Goal: Transaction & Acquisition: Purchase product/service

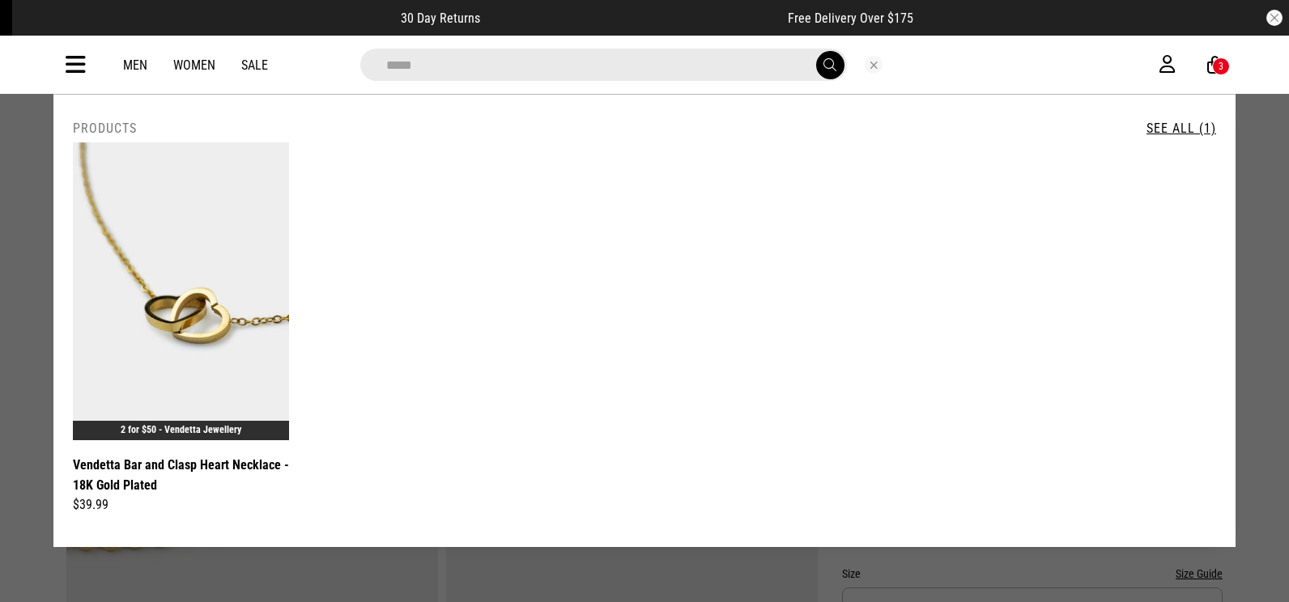
drag, startPoint x: 556, startPoint y: 67, endPoint x: 272, endPoint y: 90, distance: 285.0
click at [278, 89] on div "**********" at bounding box center [644, 65] width 1182 height 58
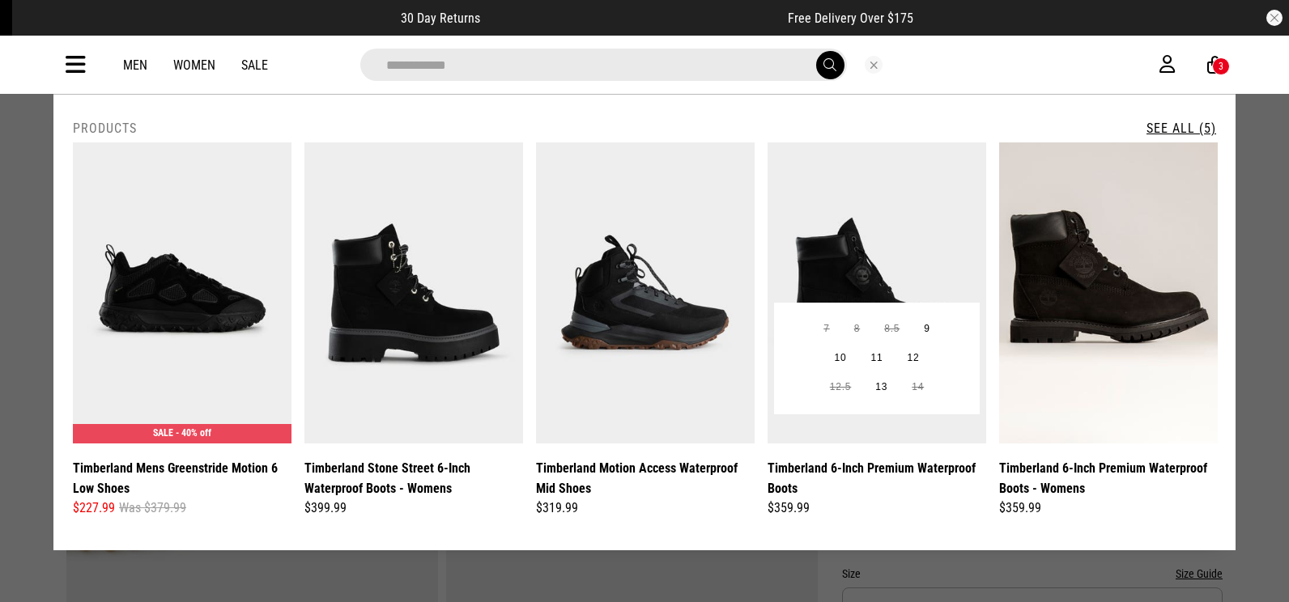
type input "**********"
click at [847, 259] on img at bounding box center [876, 292] width 219 height 301
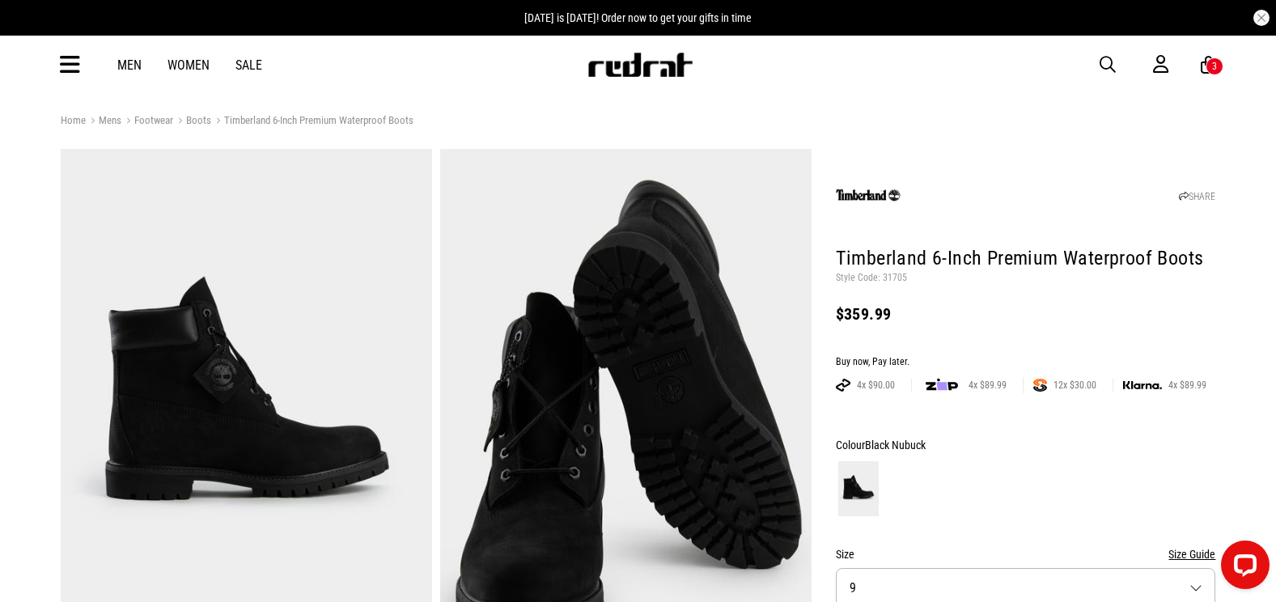
click at [1108, 69] on span "button" at bounding box center [1108, 64] width 16 height 19
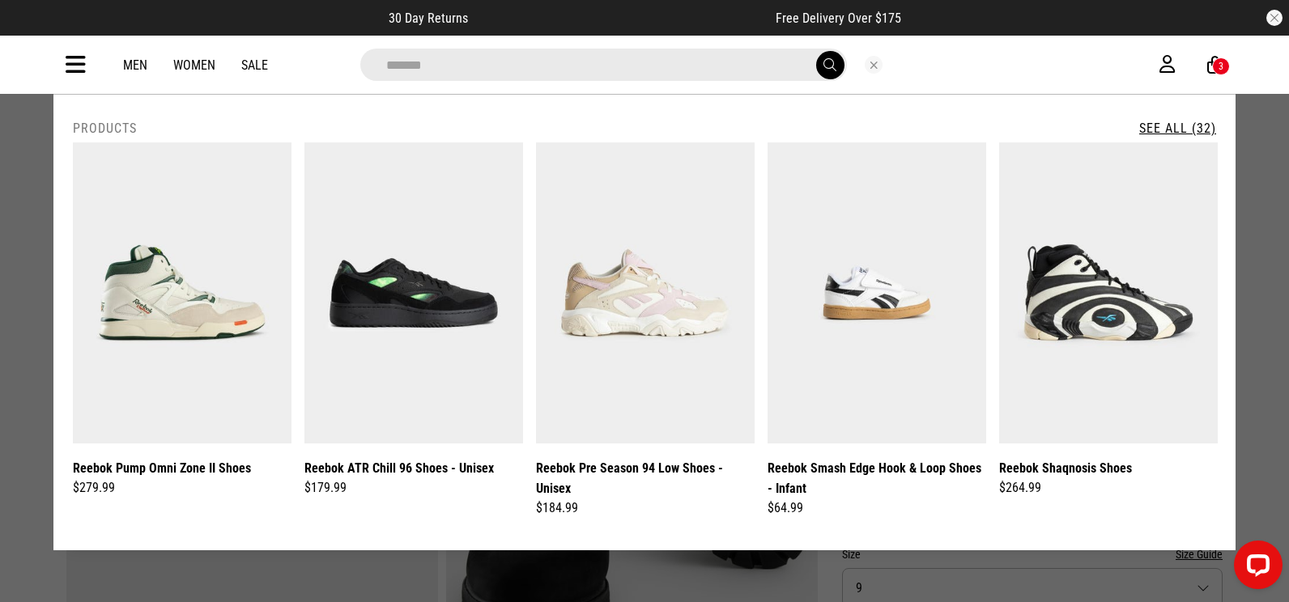
type input "*******"
click at [1181, 126] on link "See All (32)" at bounding box center [1177, 128] width 77 height 15
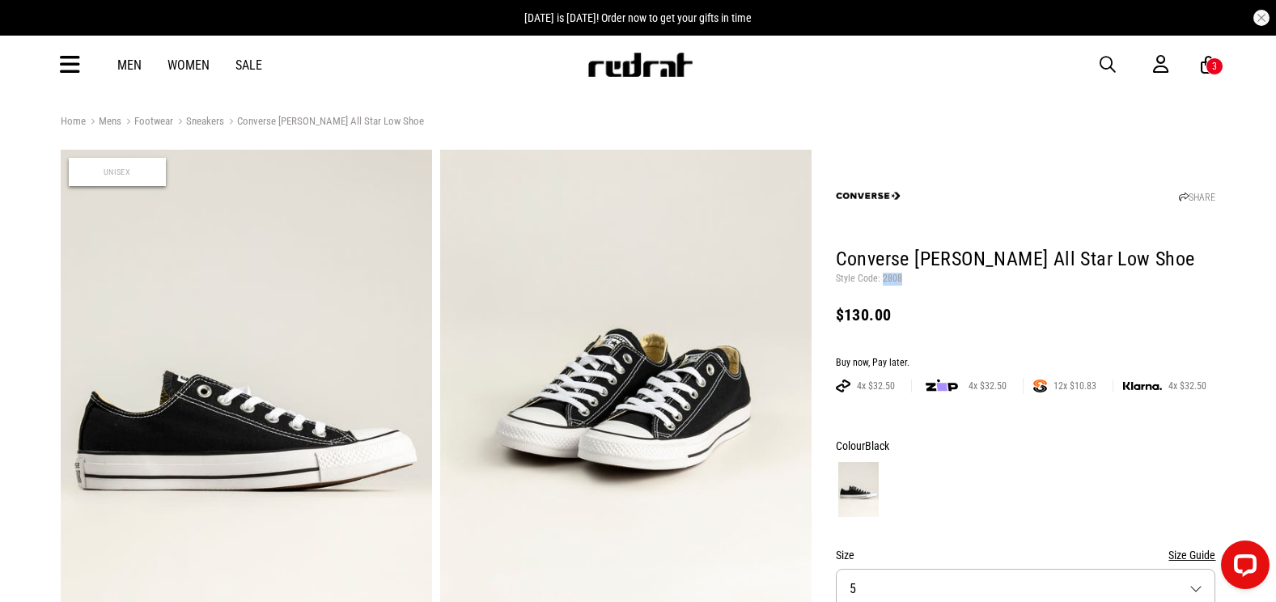
drag, startPoint x: 664, startPoint y: 70, endPoint x: 690, endPoint y: 45, distance: 37.2
click at [664, 70] on img at bounding box center [640, 65] width 107 height 24
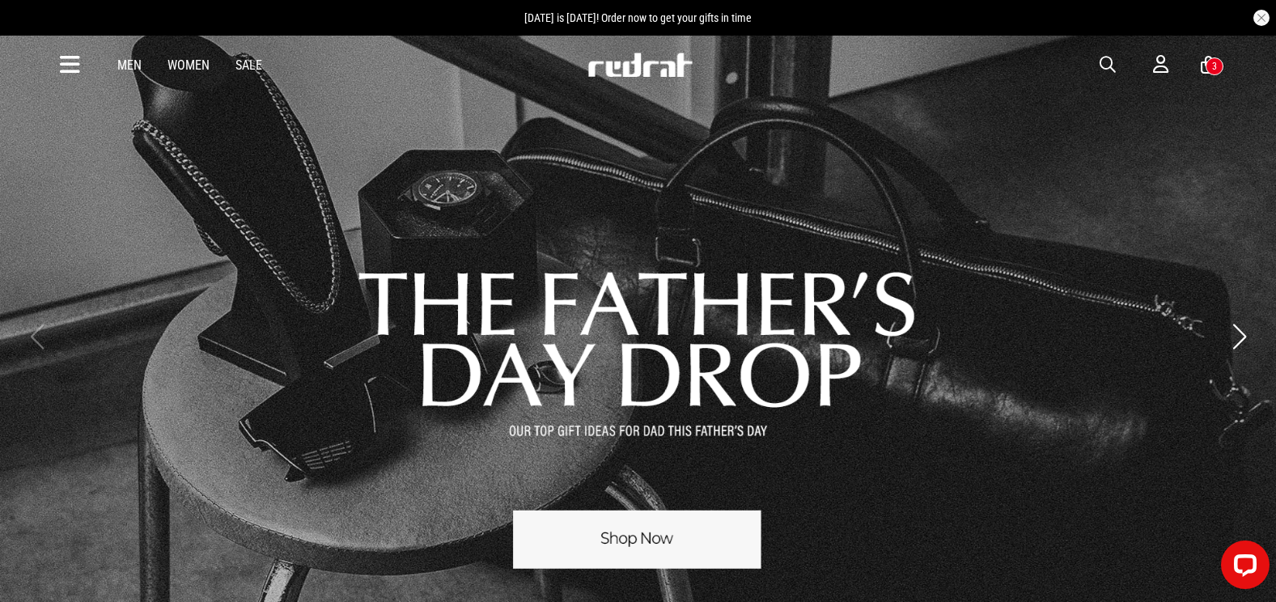
click at [69, 62] on icon at bounding box center [70, 65] width 20 height 27
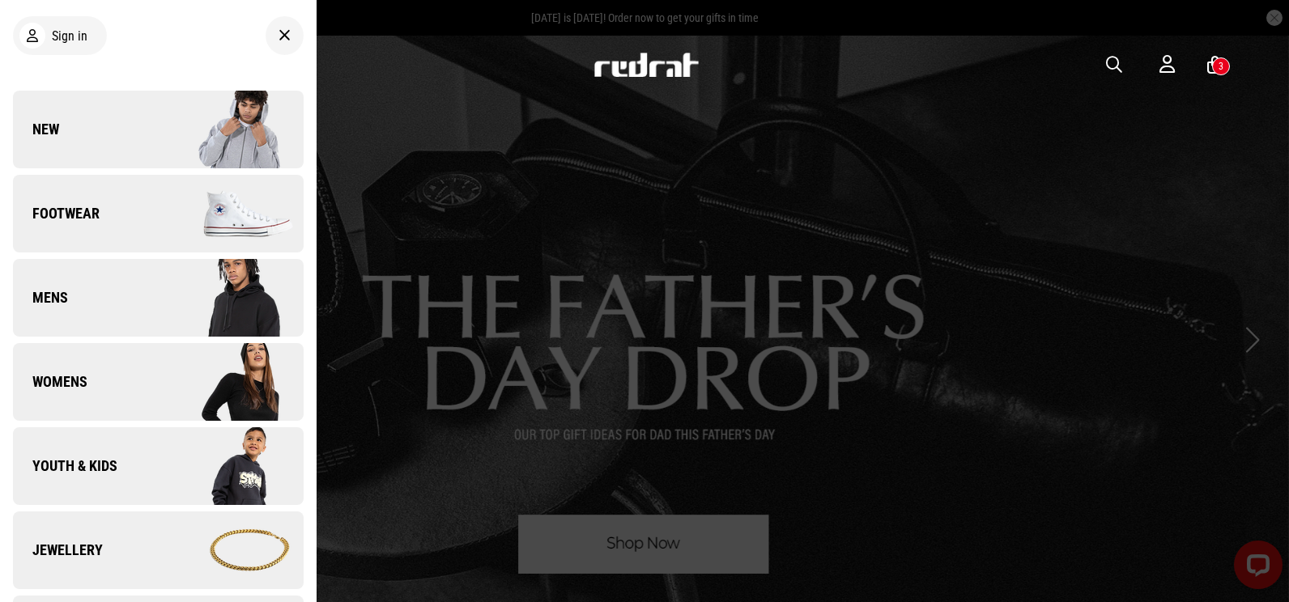
click at [146, 127] on link "New" at bounding box center [158, 130] width 291 height 78
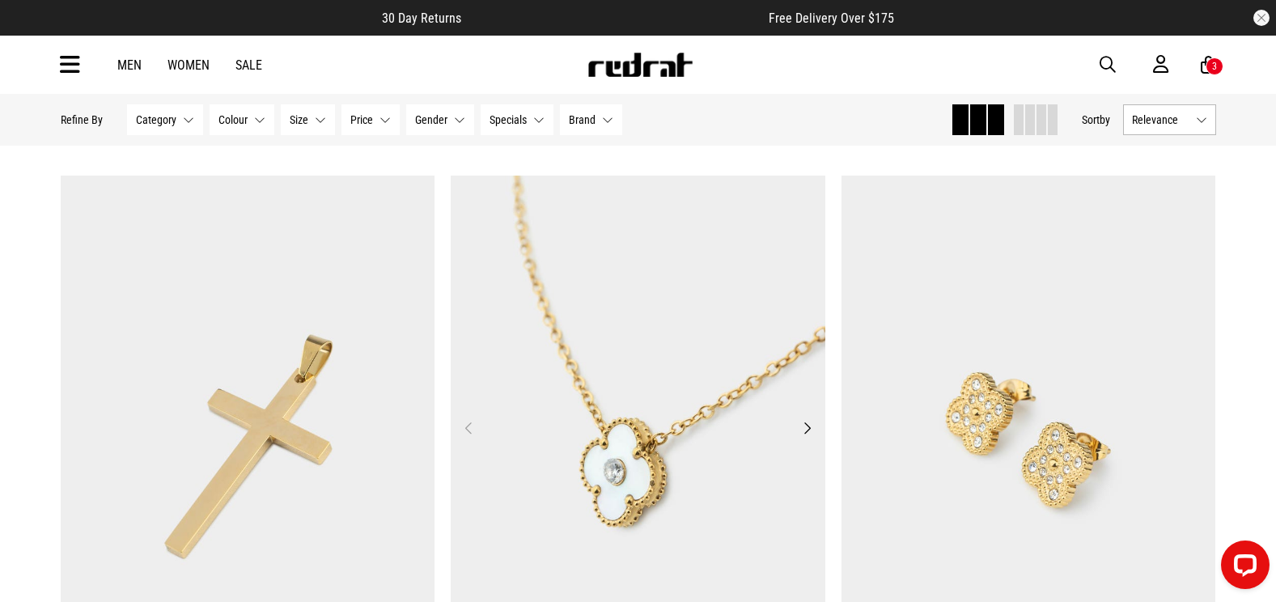
scroll to position [4775, 0]
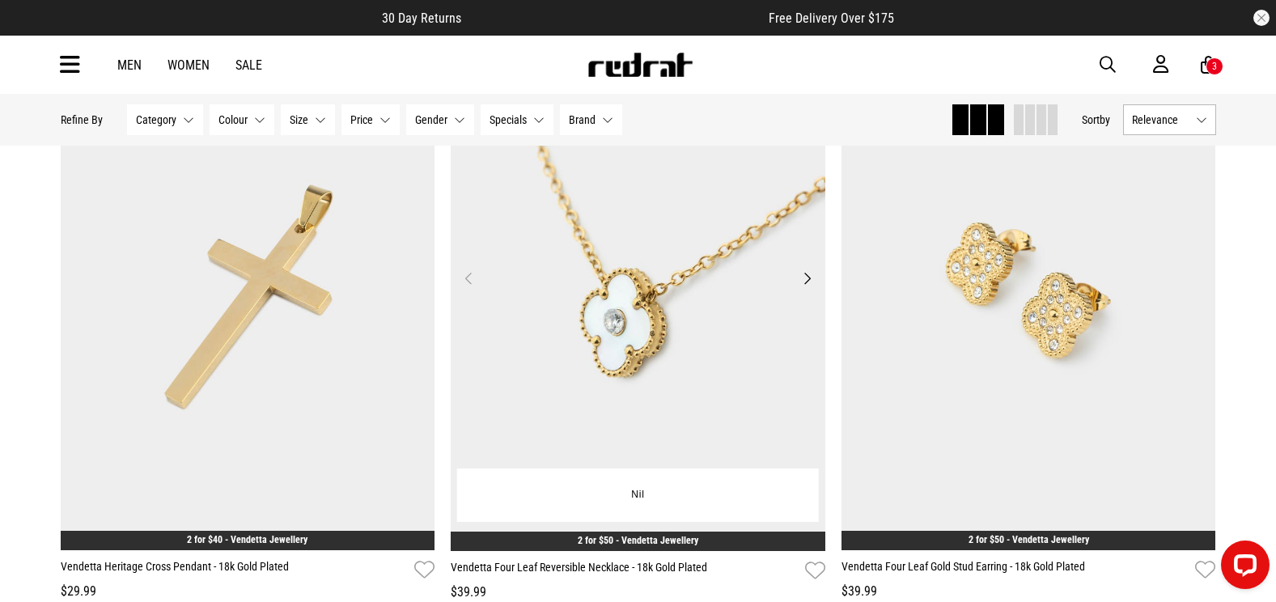
click at [802, 286] on button "Next" at bounding box center [807, 278] width 20 height 19
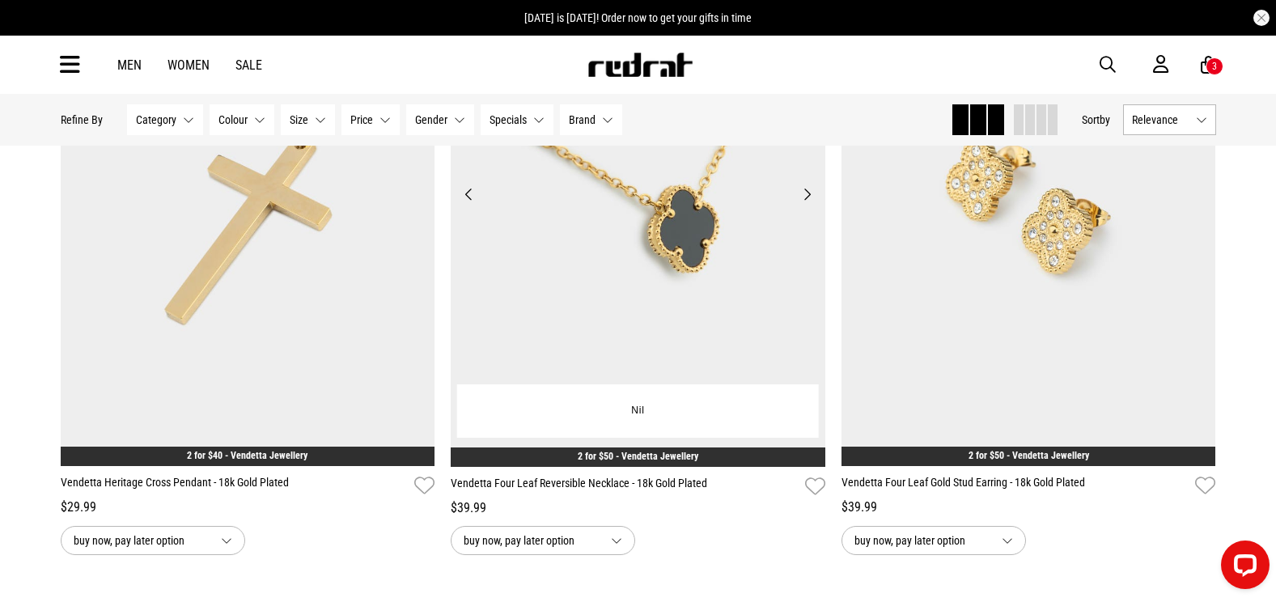
scroll to position [5099, 0]
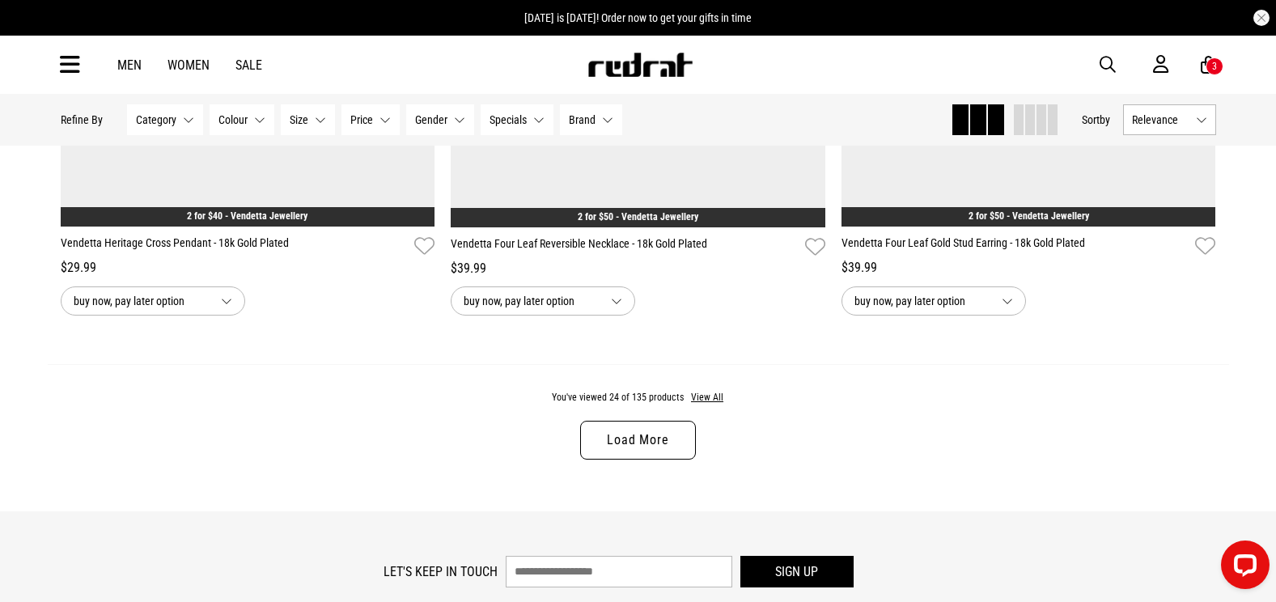
click at [628, 460] on link "Load More" at bounding box center [637, 440] width 115 height 39
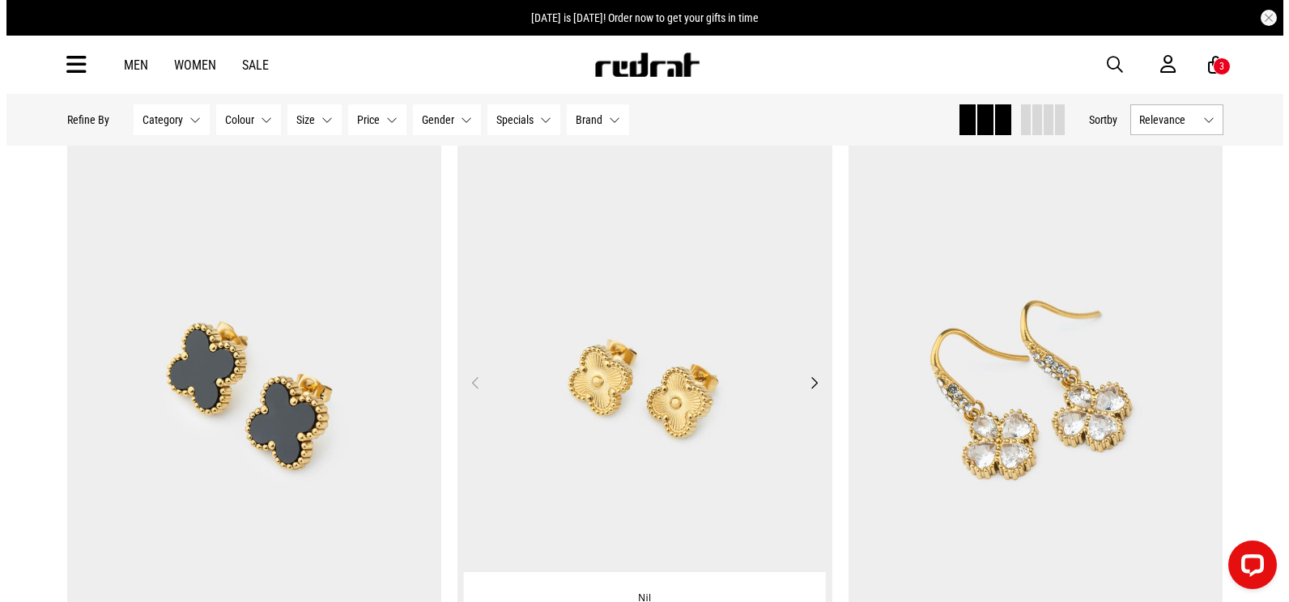
scroll to position [5342, 0]
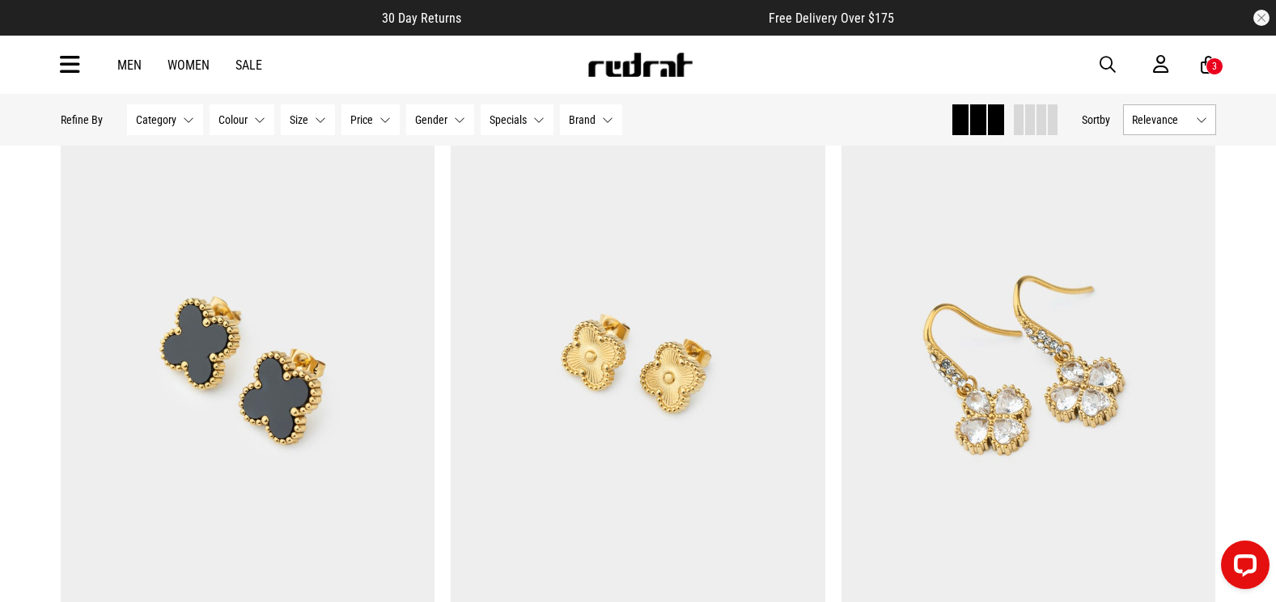
click at [1102, 70] on span "button" at bounding box center [1108, 64] width 16 height 19
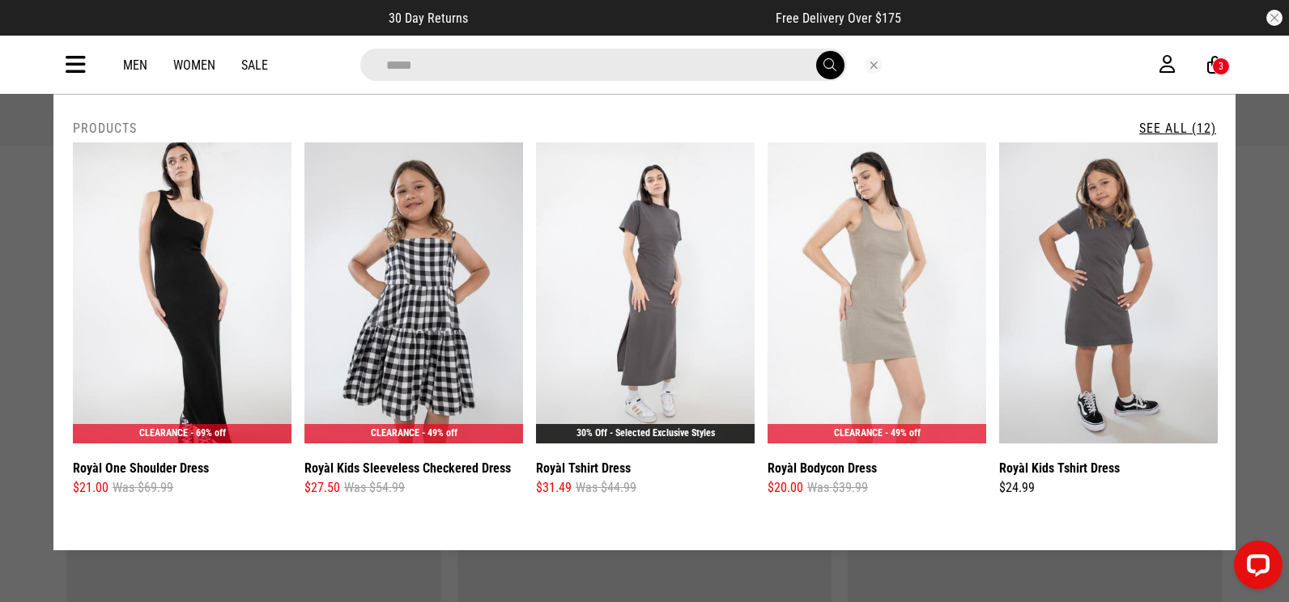
type input "*****"
click at [1198, 121] on link "See All (12)" at bounding box center [1177, 128] width 77 height 15
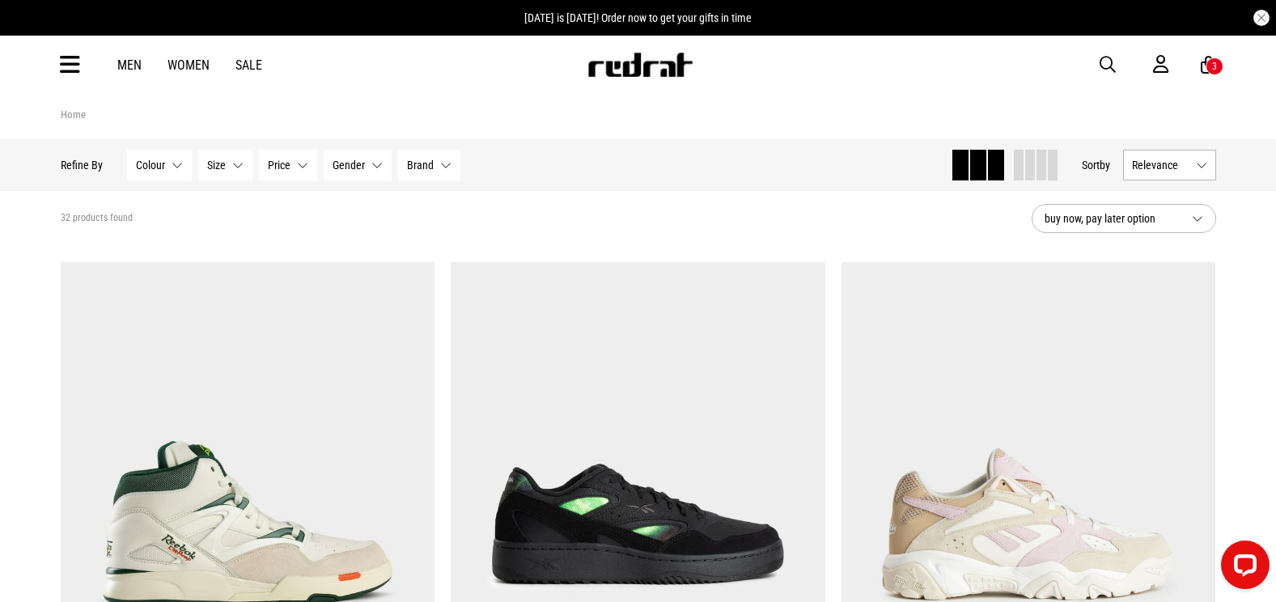
click at [1106, 63] on span "button" at bounding box center [1108, 64] width 16 height 19
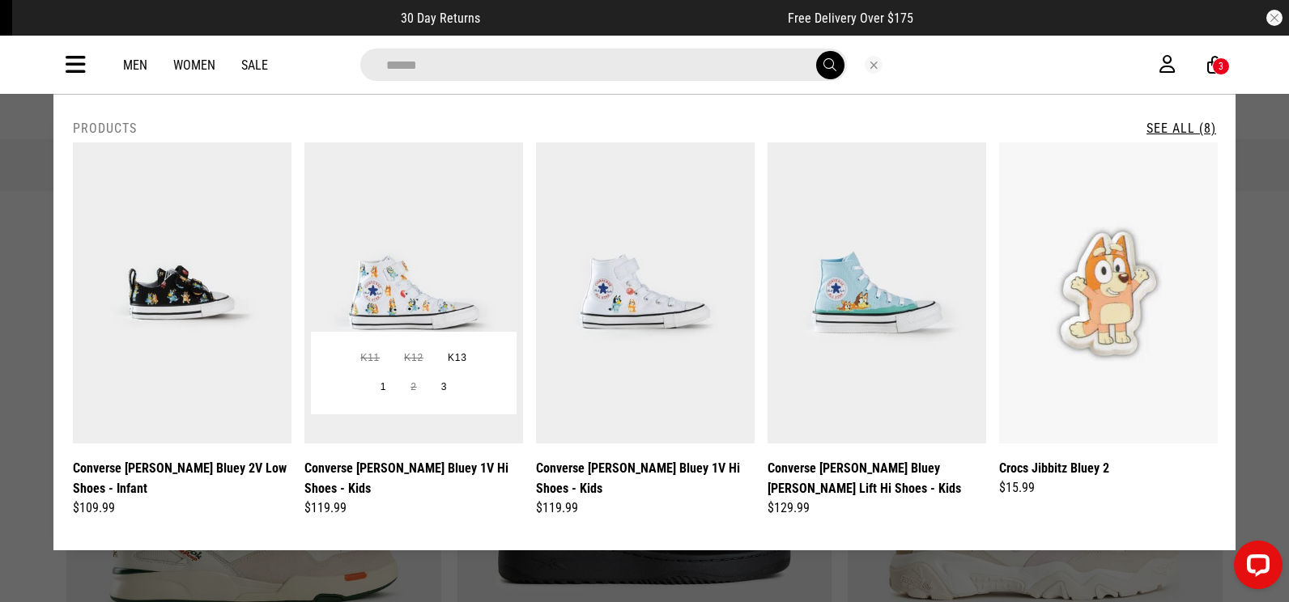
type input "*****"
click at [490, 242] on img at bounding box center [413, 292] width 219 height 301
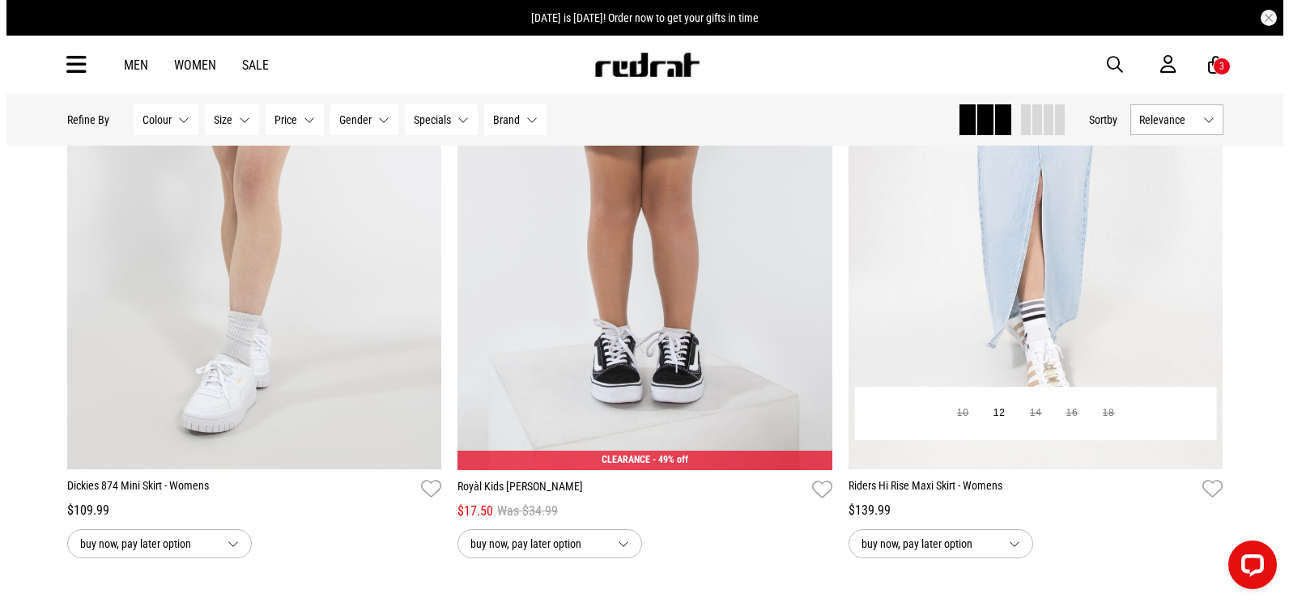
scroll to position [2347, 0]
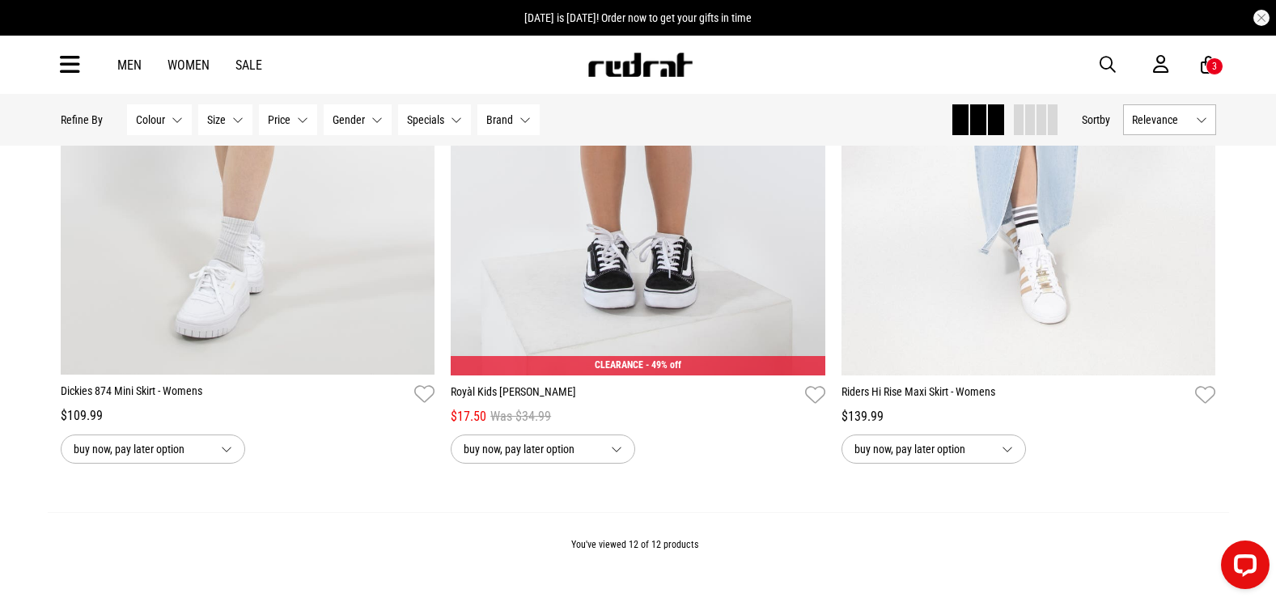
click at [1116, 63] on button "button" at bounding box center [1116, 64] width 32 height 19
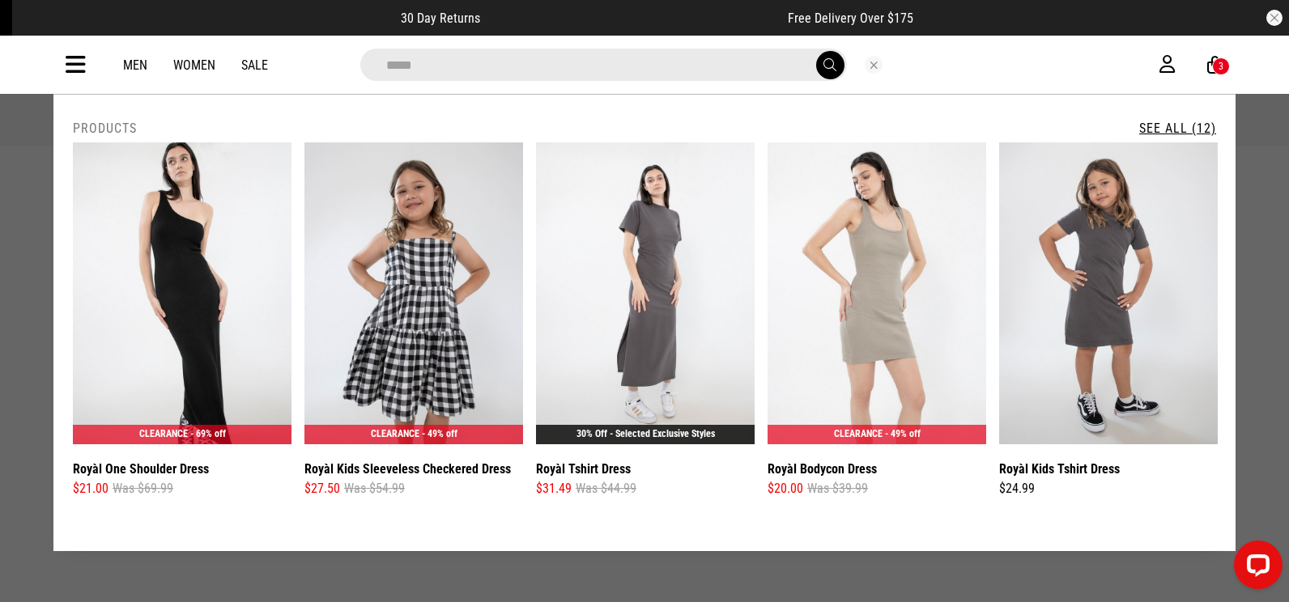
type input "*****"
click at [1195, 127] on link "See All (12)" at bounding box center [1177, 128] width 77 height 15
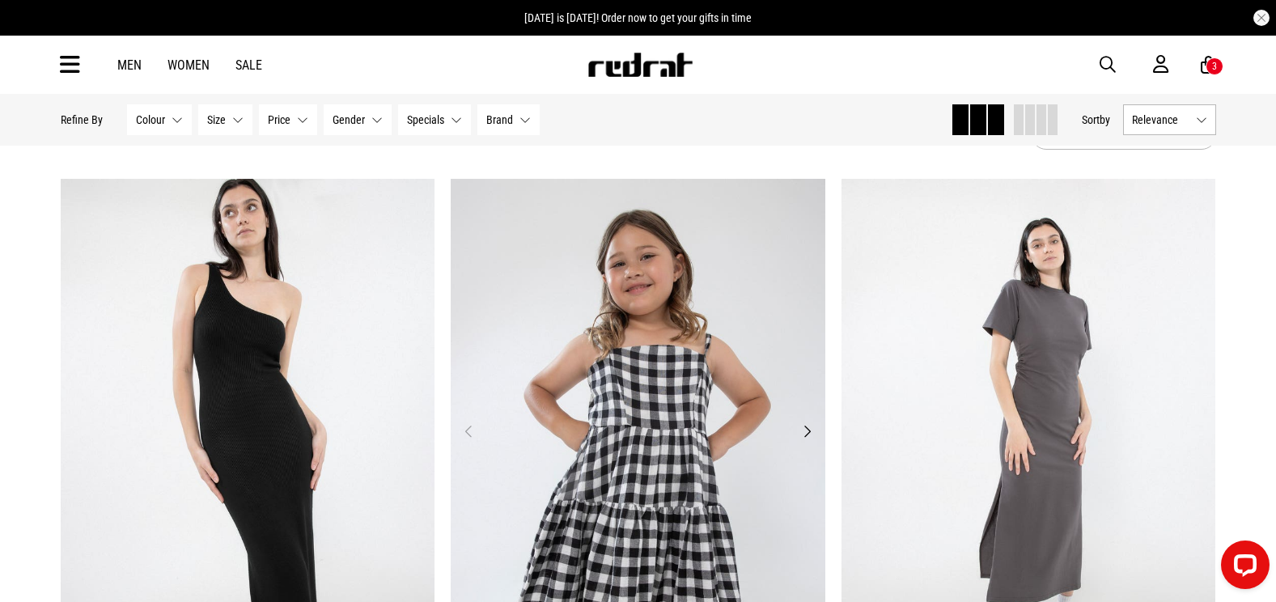
scroll to position [162, 0]
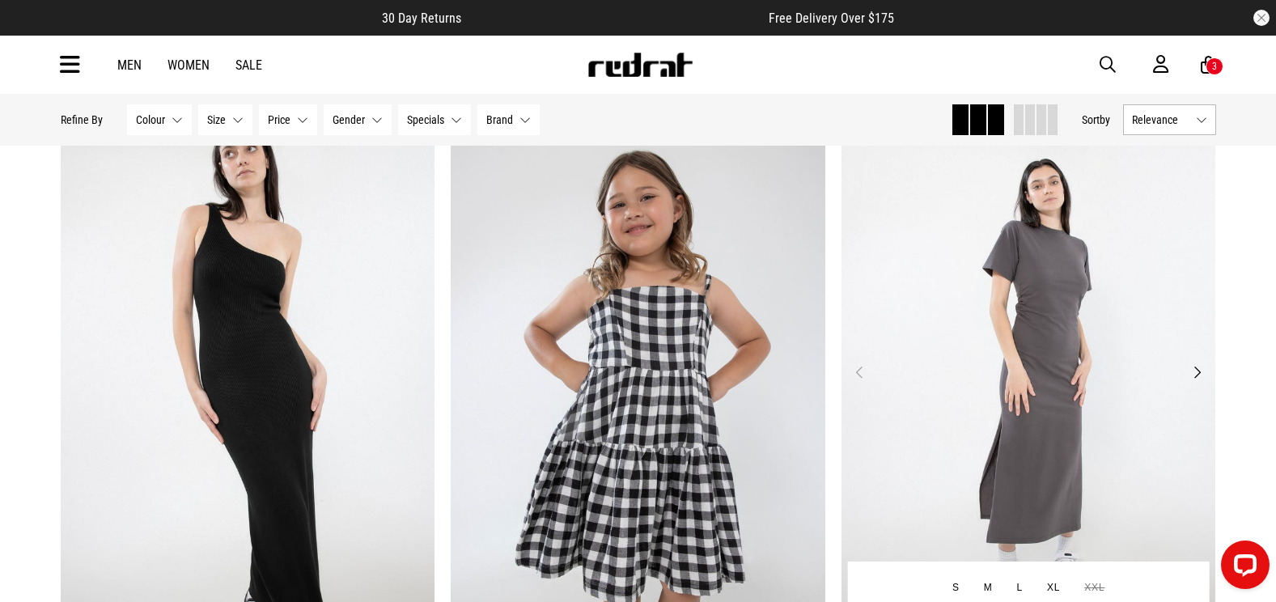
click at [985, 278] on img at bounding box center [1029, 382] width 375 height 524
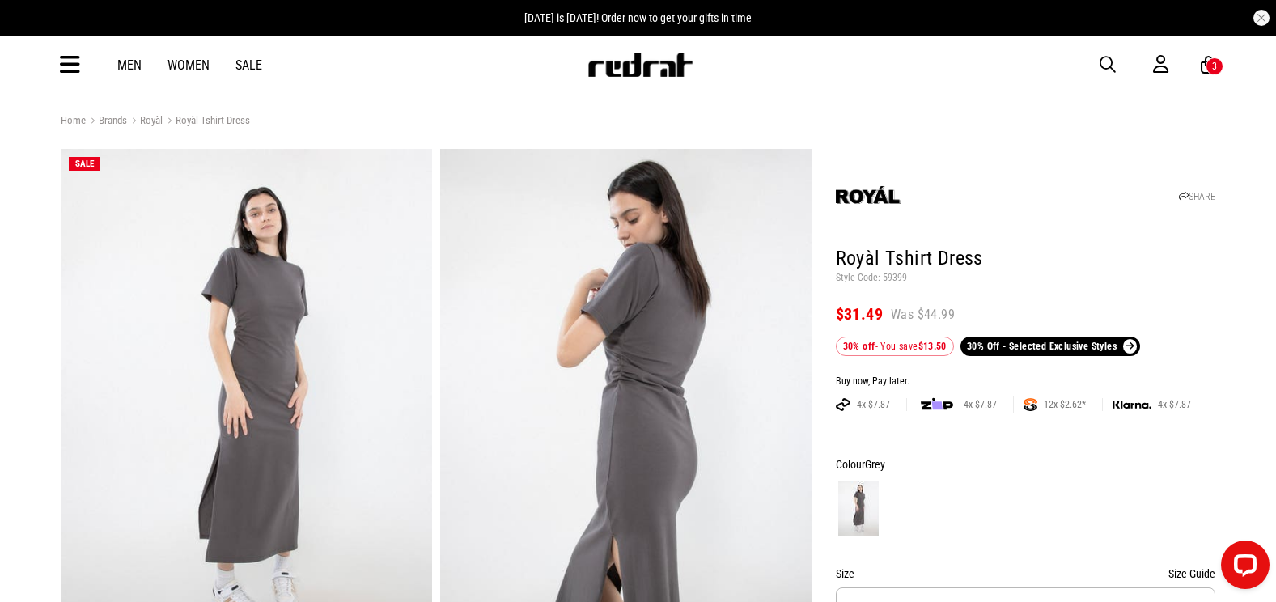
drag, startPoint x: 1110, startPoint y: 67, endPoint x: 1099, endPoint y: 68, distance: 10.6
click at [1110, 67] on span "button" at bounding box center [1108, 64] width 16 height 19
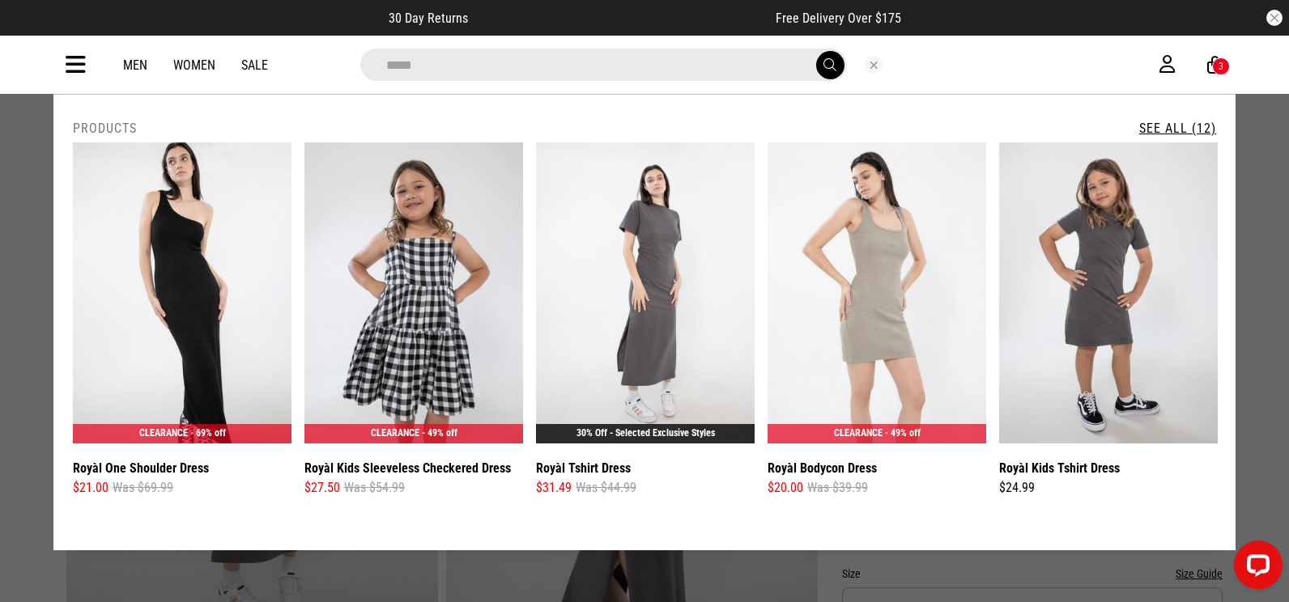
type input "*****"
click at [1187, 130] on link "See All (12)" at bounding box center [1177, 128] width 77 height 15
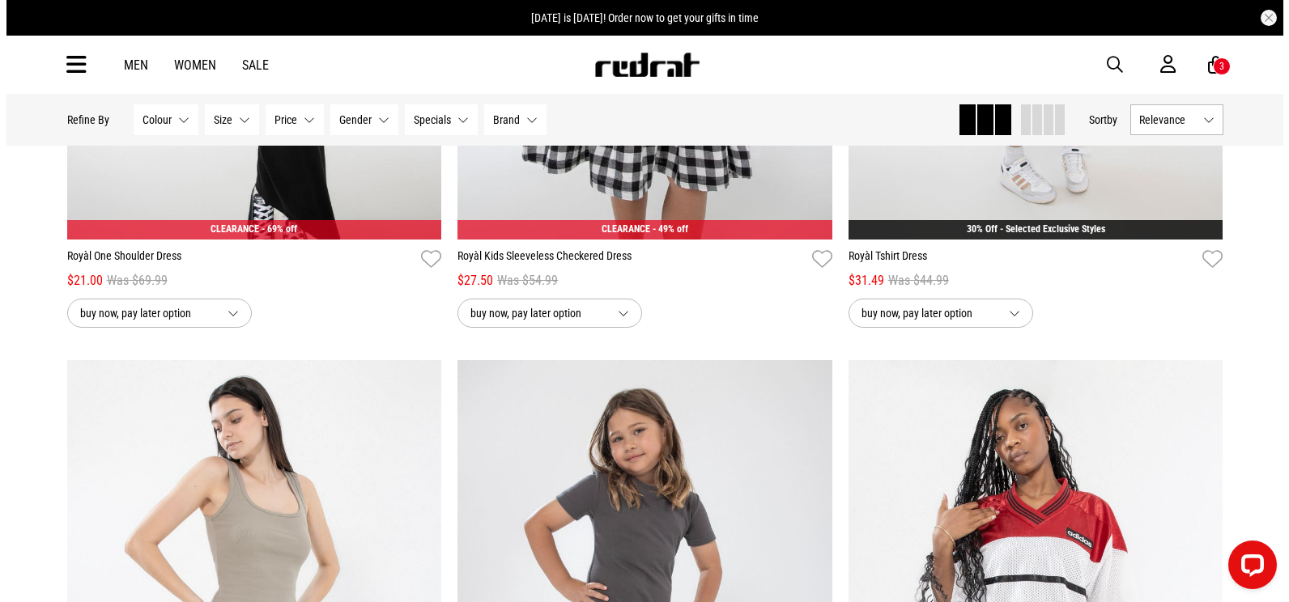
scroll to position [890, 0]
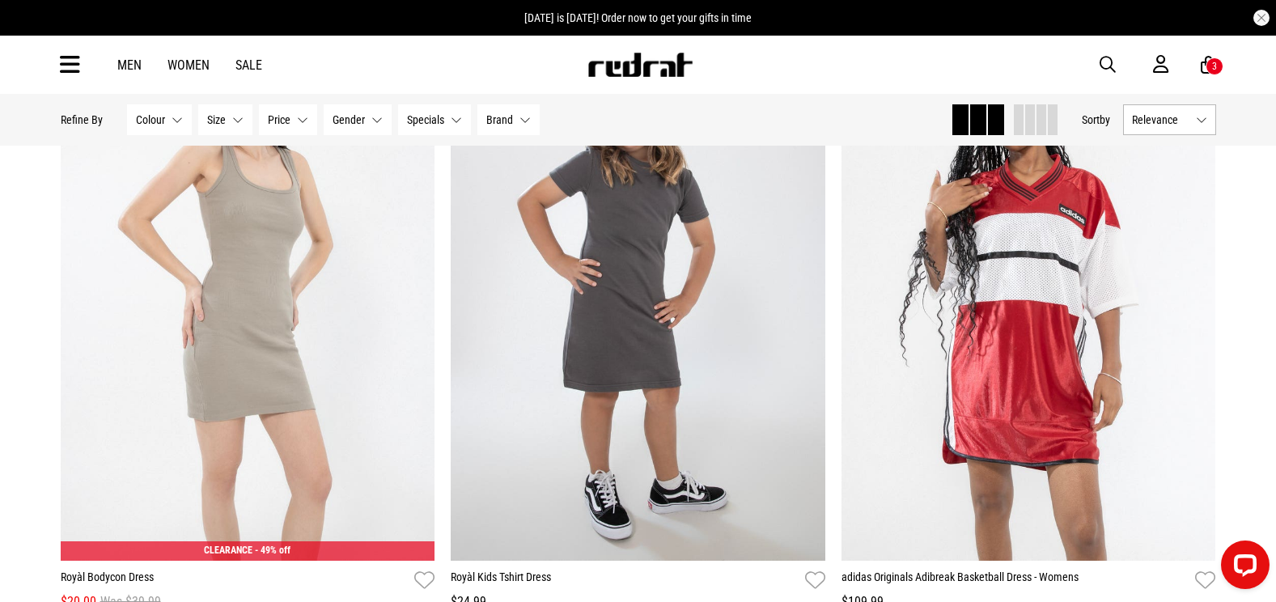
drag, startPoint x: 62, startPoint y: 63, endPoint x: 74, endPoint y: 92, distance: 31.3
click at [62, 63] on icon at bounding box center [70, 65] width 20 height 27
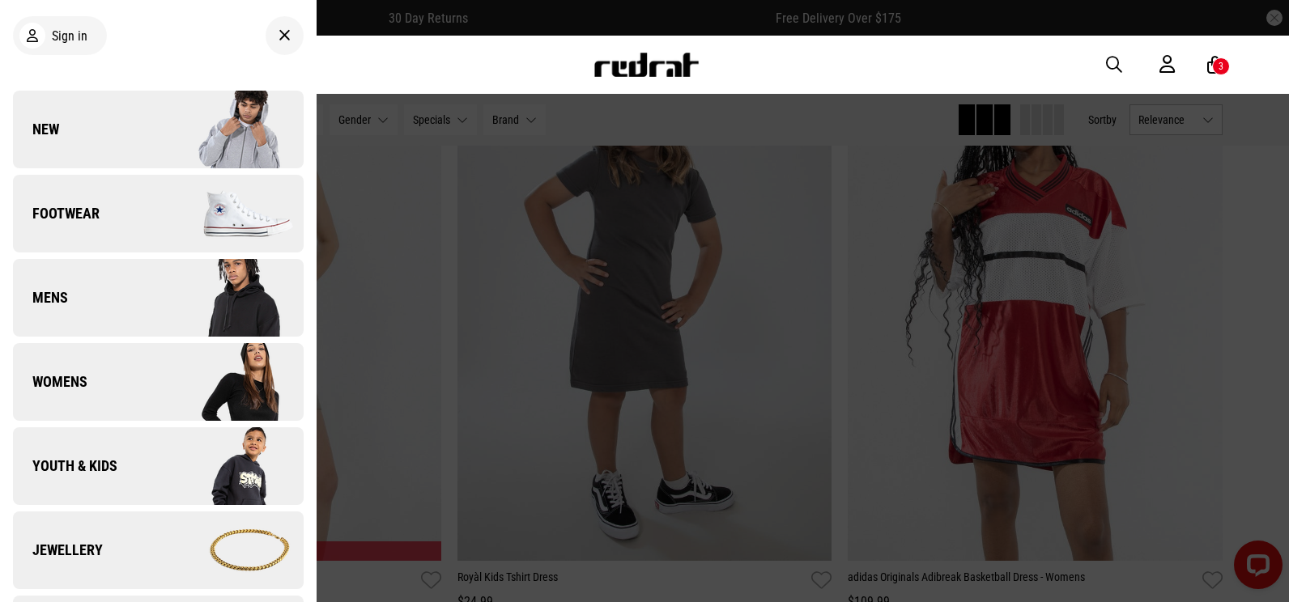
click at [79, 133] on link "New" at bounding box center [158, 130] width 291 height 78
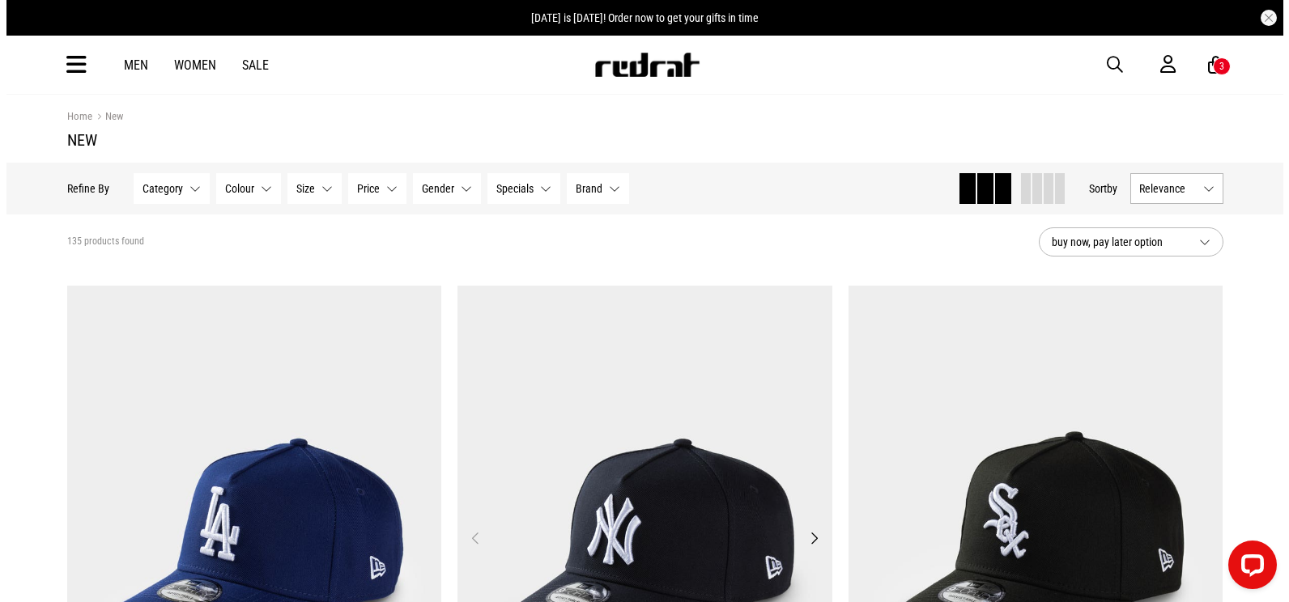
scroll to position [243, 0]
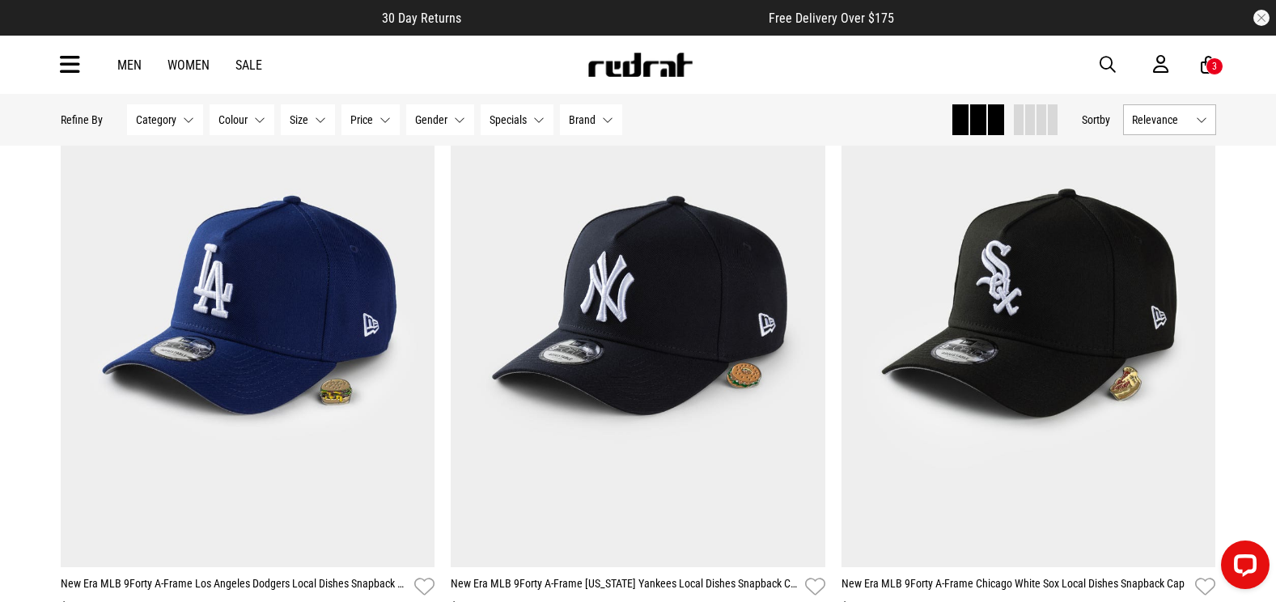
drag, startPoint x: 1109, startPoint y: 66, endPoint x: 869, endPoint y: 106, distance: 243.0
click at [1109, 66] on span "button" at bounding box center [1108, 64] width 16 height 19
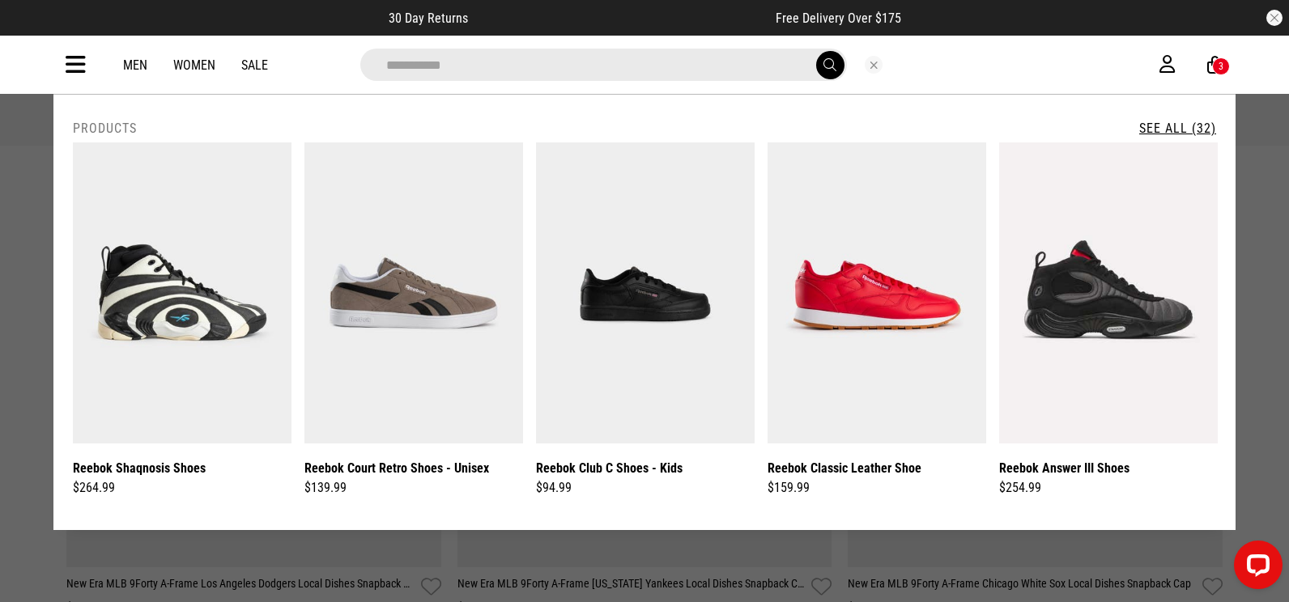
type input "**********"
click at [1164, 129] on link "See All (32)" at bounding box center [1177, 128] width 77 height 15
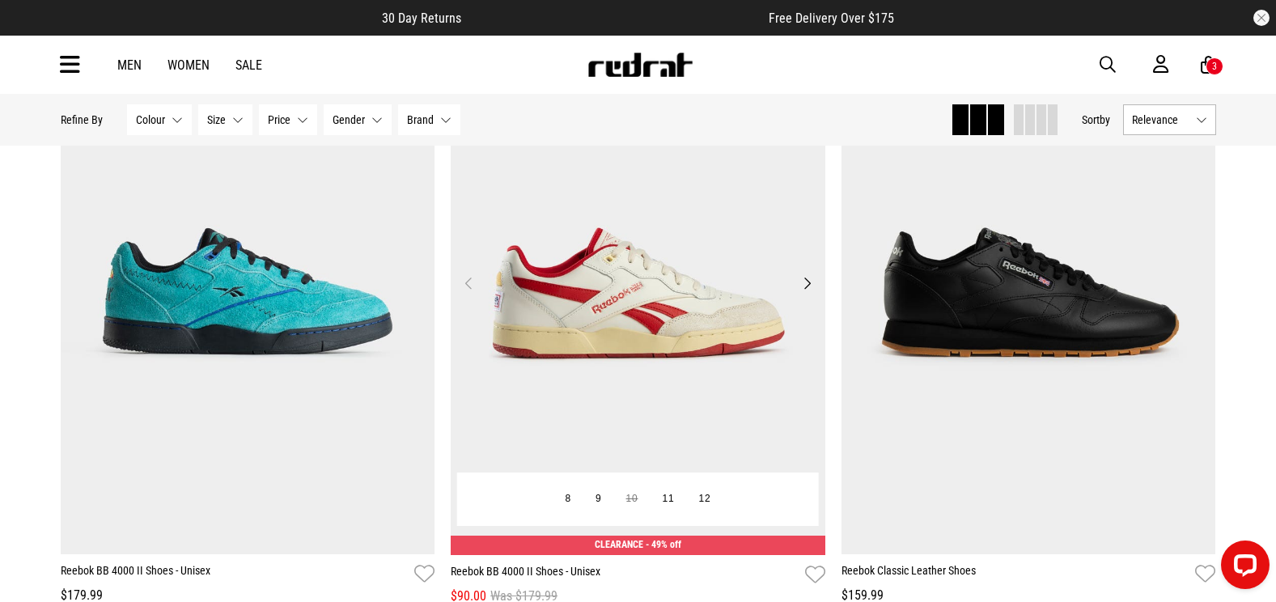
scroll to position [4775, 0]
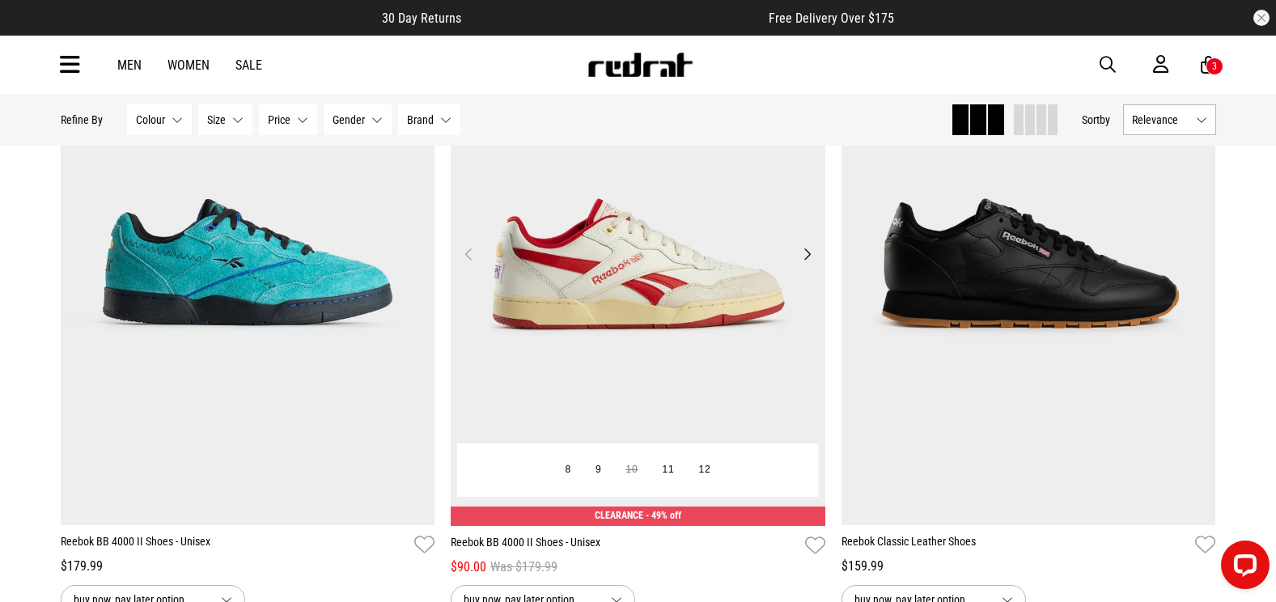
drag, startPoint x: 818, startPoint y: 335, endPoint x: 741, endPoint y: 340, distance: 77.0
click at [741, 340] on img at bounding box center [638, 264] width 375 height 524
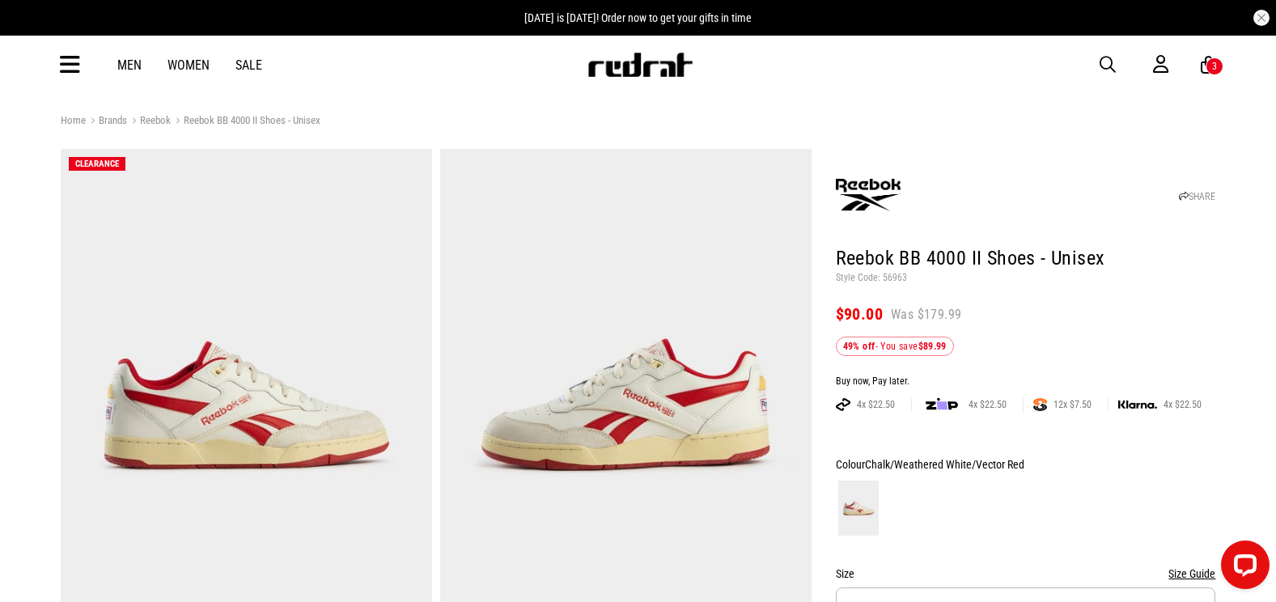
click at [1109, 72] on span "button" at bounding box center [1108, 64] width 16 height 19
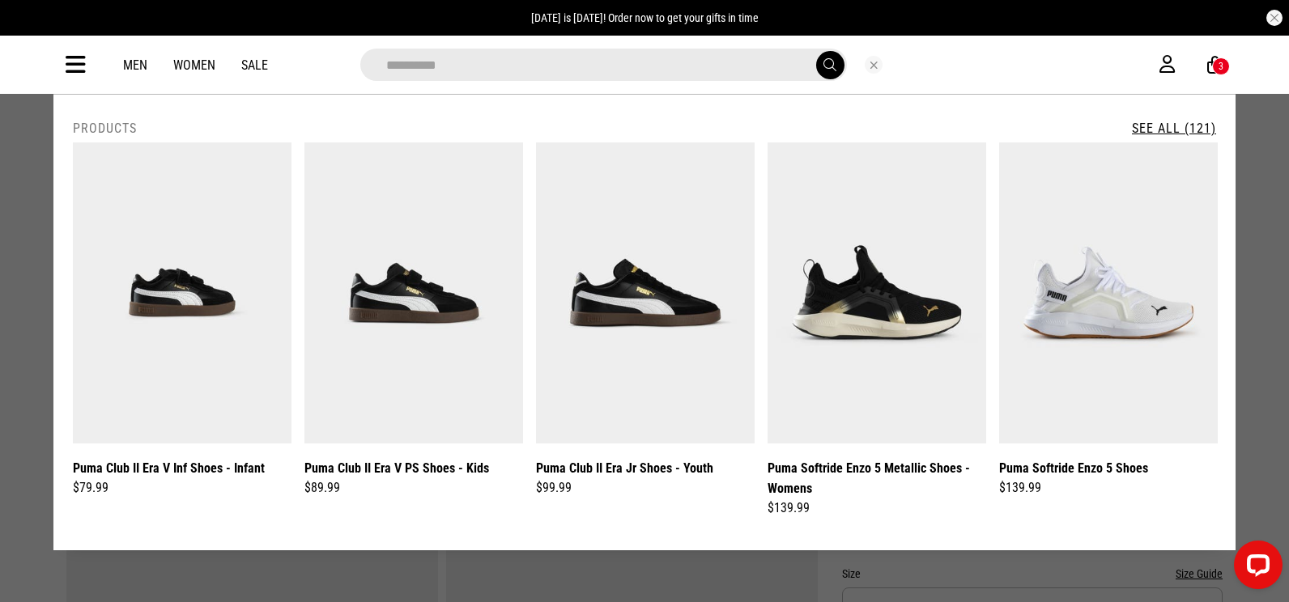
type input "**********"
click at [816, 51] on button "submit" at bounding box center [830, 65] width 28 height 28
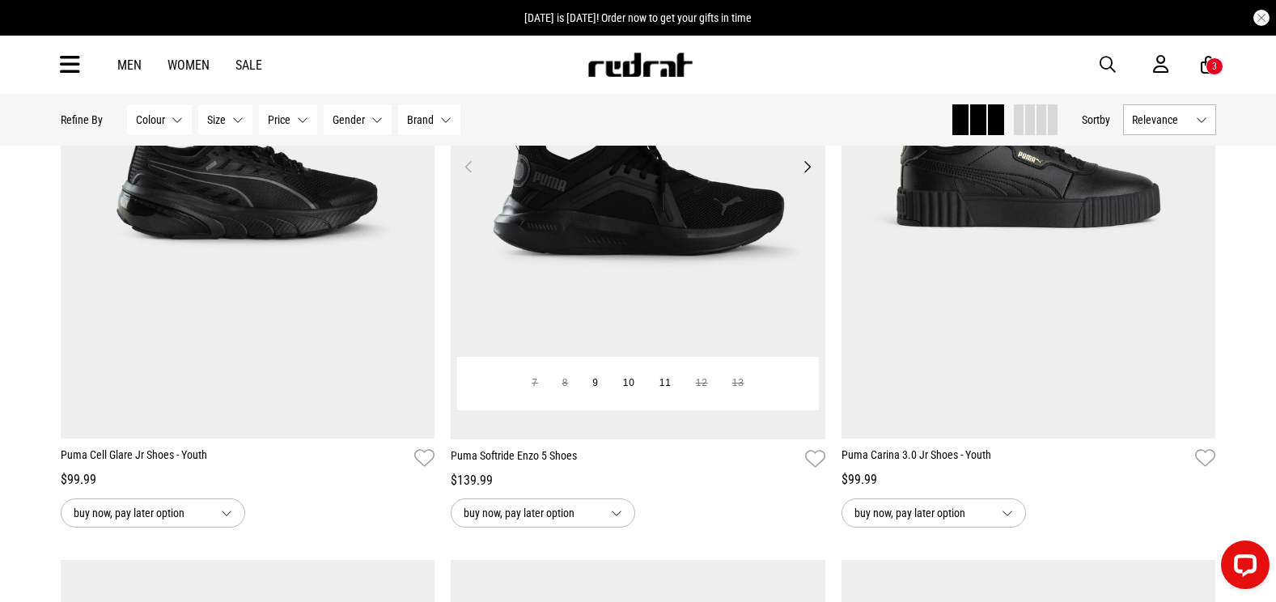
scroll to position [1457, 0]
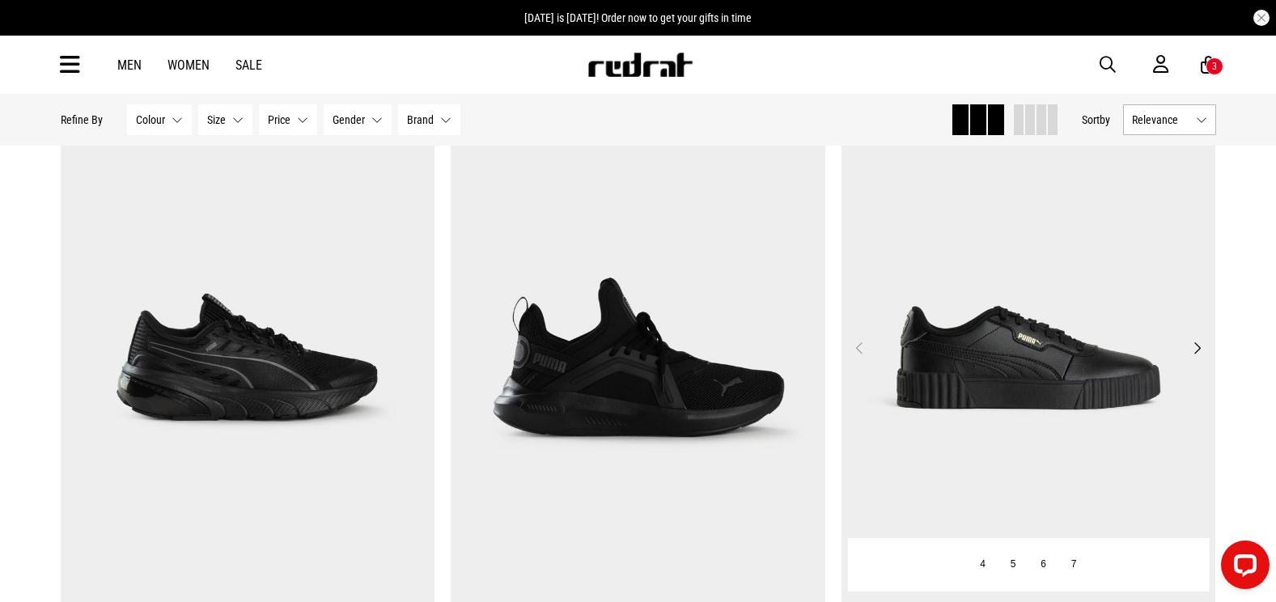
click at [946, 394] on img at bounding box center [1029, 358] width 375 height 524
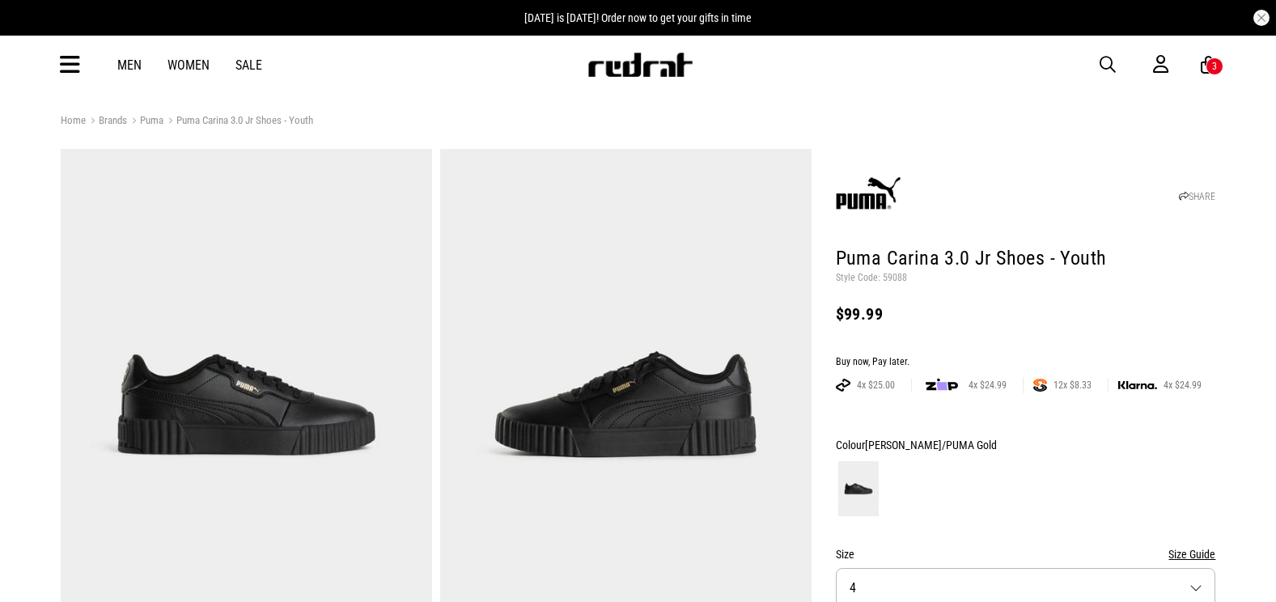
click at [898, 281] on p "Style Code: 59088" at bounding box center [1026, 278] width 380 height 13
copy p "59088"
click at [844, 259] on h1 "Puma Carina 3.0 Jr Shoes - Youth" at bounding box center [1026, 259] width 380 height 26
